Goal: Entertainment & Leisure: Consume media (video, audio)

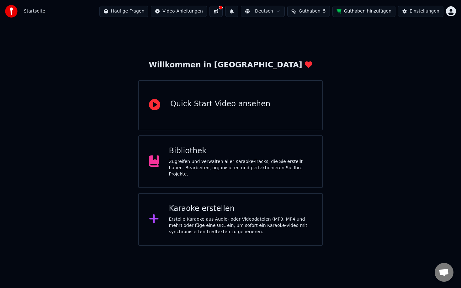
click at [198, 151] on div "Bibliothek" at bounding box center [240, 151] width 143 height 10
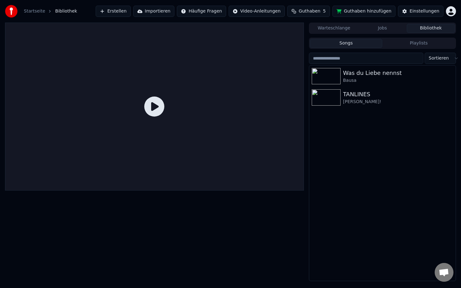
click at [158, 102] on icon at bounding box center [154, 107] width 20 height 20
click at [159, 103] on icon at bounding box center [154, 107] width 20 height 20
click at [341, 80] on div at bounding box center [327, 76] width 31 height 16
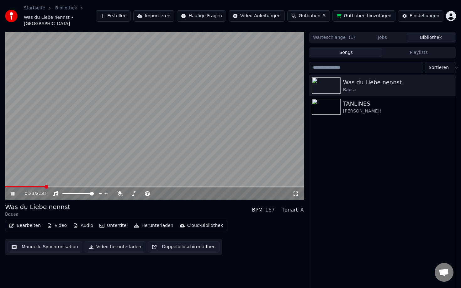
click at [122, 14] on button "Erstellen" at bounding box center [113, 15] width 35 height 11
click at [90, 113] on video at bounding box center [154, 116] width 299 height 168
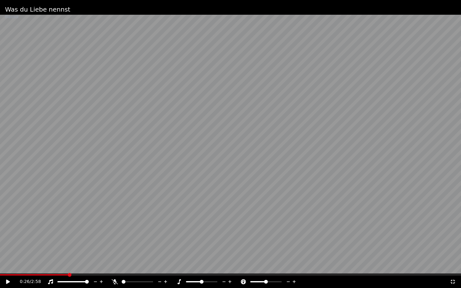
click at [450, 263] on icon at bounding box center [452, 281] width 6 height 5
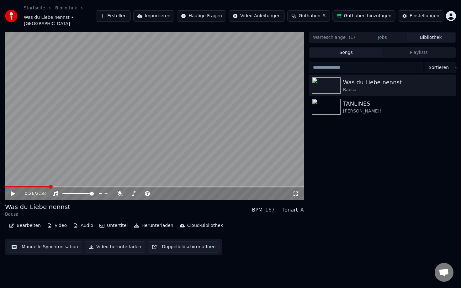
click at [124, 15] on button "Erstellen" at bounding box center [113, 15] width 35 height 11
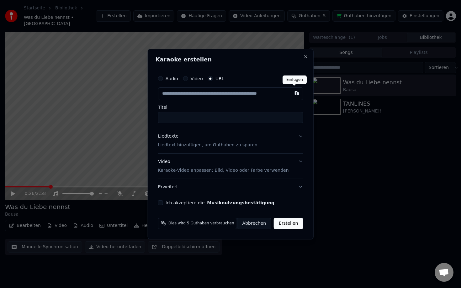
click at [294, 92] on button "button" at bounding box center [296, 92] width 13 height 11
type input "**********"
click at [220, 117] on input "Titel" at bounding box center [230, 117] width 145 height 11
type input "**********"
click at [205, 141] on div "Liedtexte Liedtext hinzufügen, um Guthaben zu sparen" at bounding box center [207, 140] width 99 height 15
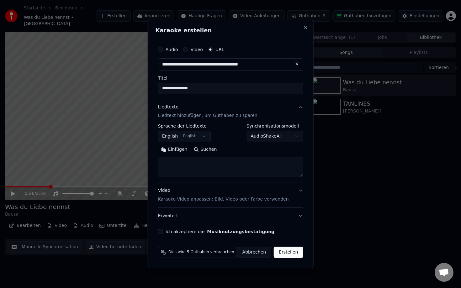
click at [205, 168] on textarea at bounding box center [230, 167] width 145 height 20
paste textarea "**********"
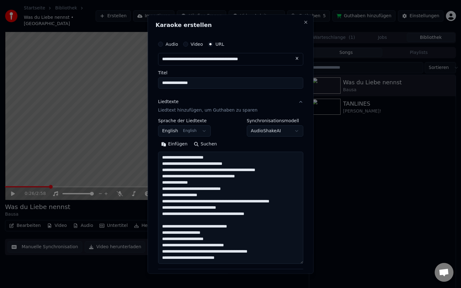
scroll to position [102, 0]
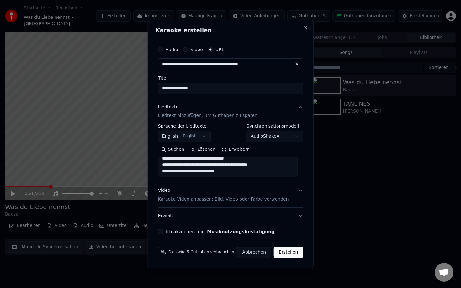
paste textarea "**********"
type textarea "**********"
click at [230, 199] on p "Karaoke-Video anpassen: Bild, Video oder Farbe verwenden" at bounding box center [223, 199] width 131 height 6
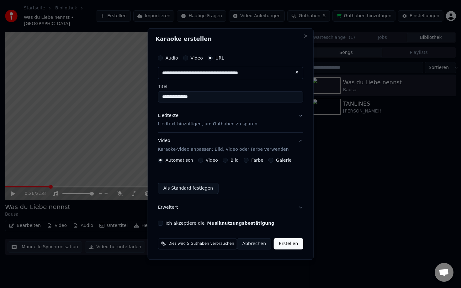
click at [229, 161] on div "Bild" at bounding box center [231, 160] width 16 height 5
click at [248, 161] on button "Farbe" at bounding box center [246, 160] width 5 height 5
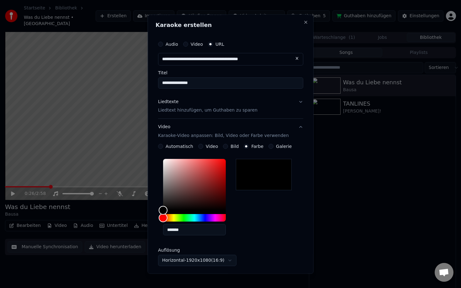
click at [250, 168] on div at bounding box center [264, 174] width 56 height 31
click at [302, 125] on div "**********" at bounding box center [230, 179] width 150 height 289
click at [299, 127] on button "Video Karaoke-Video anpassen: Bild, Video oder Farbe verwenden" at bounding box center [230, 131] width 145 height 25
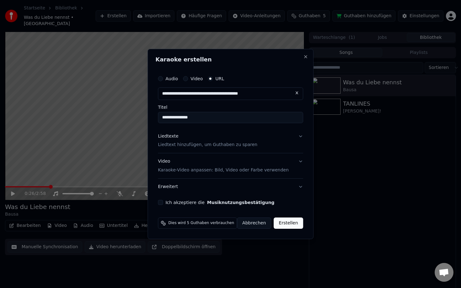
click at [166, 203] on div "Ich akzeptiere die Musiknutzungsbestätigung" at bounding box center [230, 202] width 145 height 5
click at [163, 204] on button "Ich akzeptiere die Musiknutzungsbestätigung" at bounding box center [160, 202] width 5 height 5
click at [284, 226] on button "Erstellen" at bounding box center [288, 222] width 29 height 11
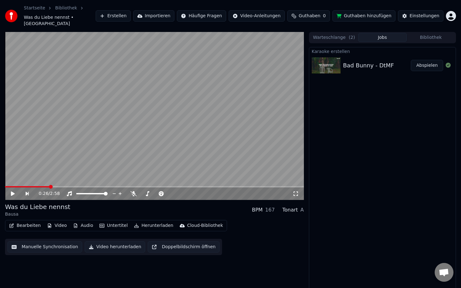
click at [423, 60] on button "Abspielen" at bounding box center [427, 65] width 32 height 11
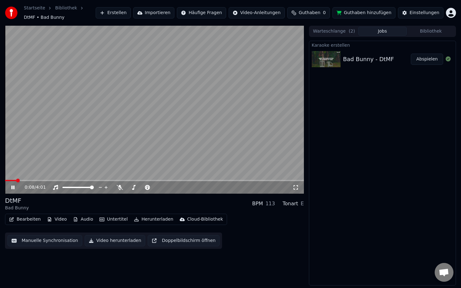
click at [155, 220] on button "Herunterladen" at bounding box center [153, 219] width 44 height 9
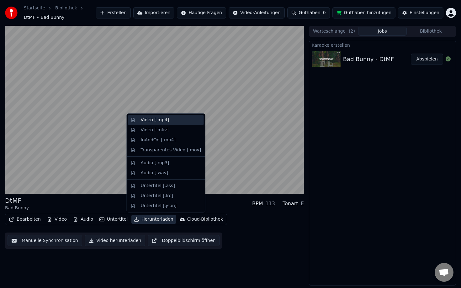
click at [167, 121] on div "Video [.mp4]" at bounding box center [155, 120] width 28 height 6
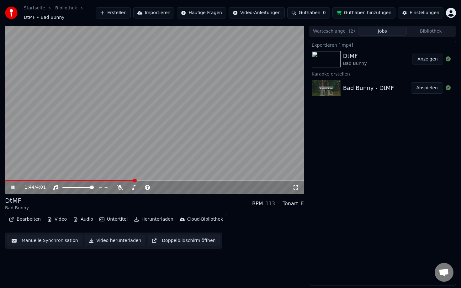
click at [219, 128] on video at bounding box center [154, 110] width 299 height 168
